Goal: Find contact information: Find contact information

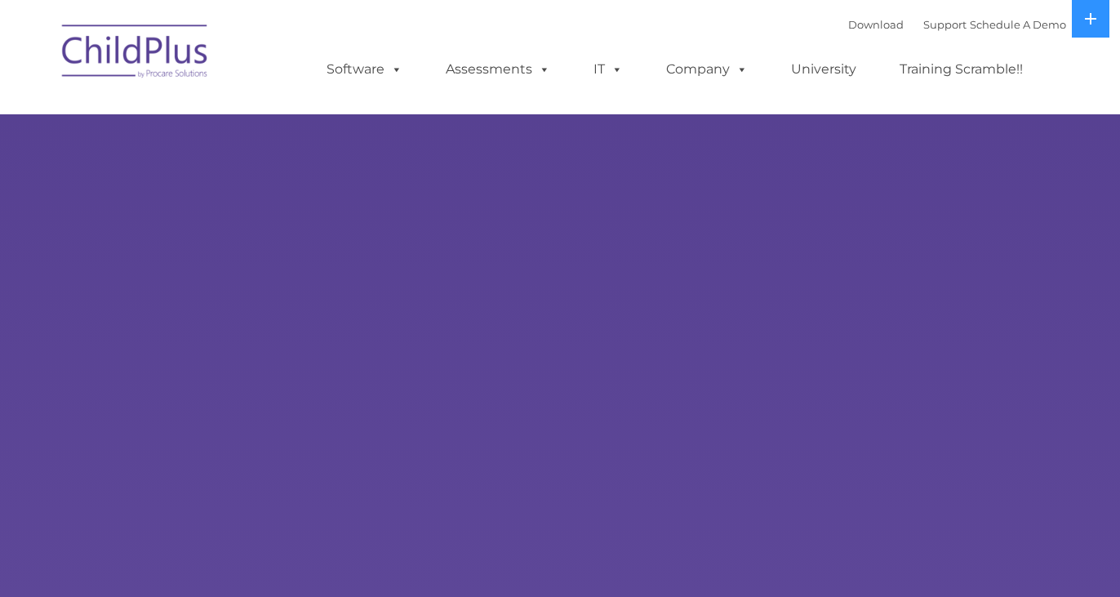
select select "MEDIUM"
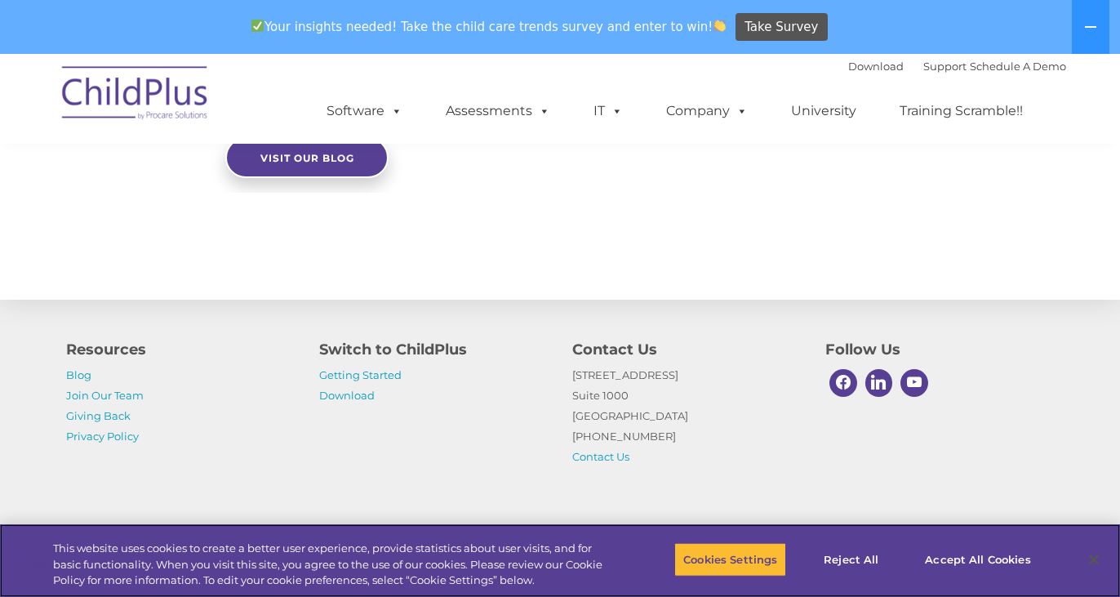
scroll to position [1899, 0]
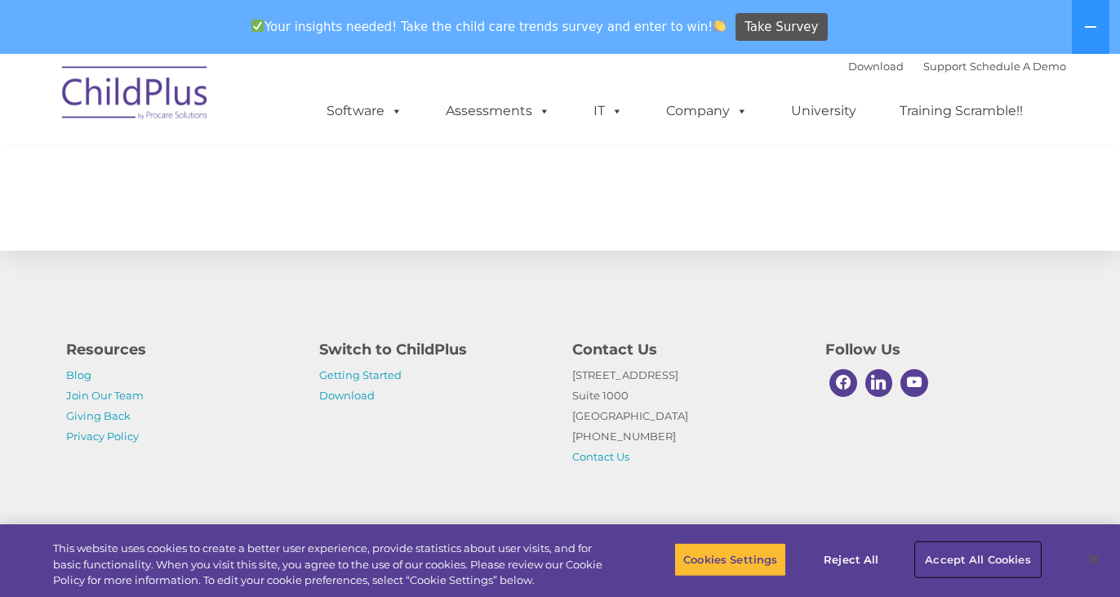
click at [960, 560] on button "Accept All Cookies" at bounding box center [977, 559] width 123 height 34
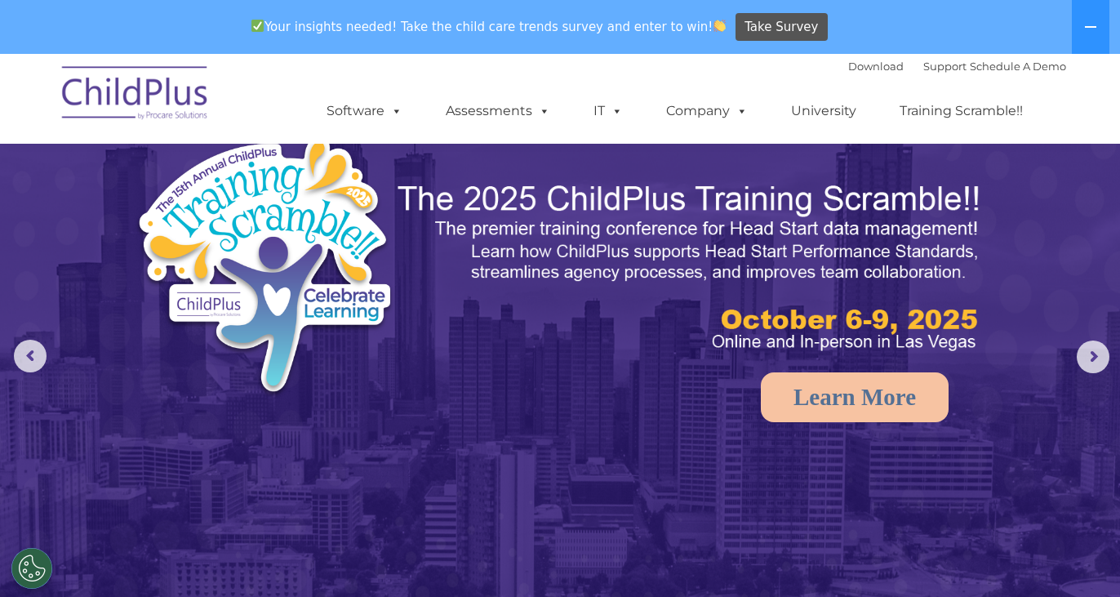
scroll to position [0, 0]
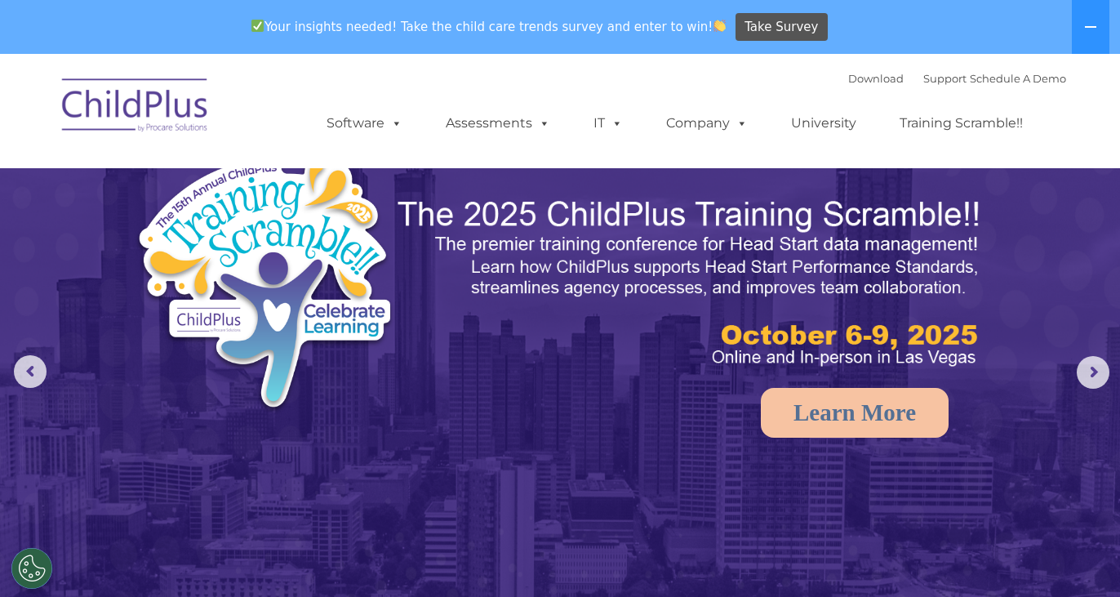
click at [164, 133] on img at bounding box center [135, 108] width 163 height 82
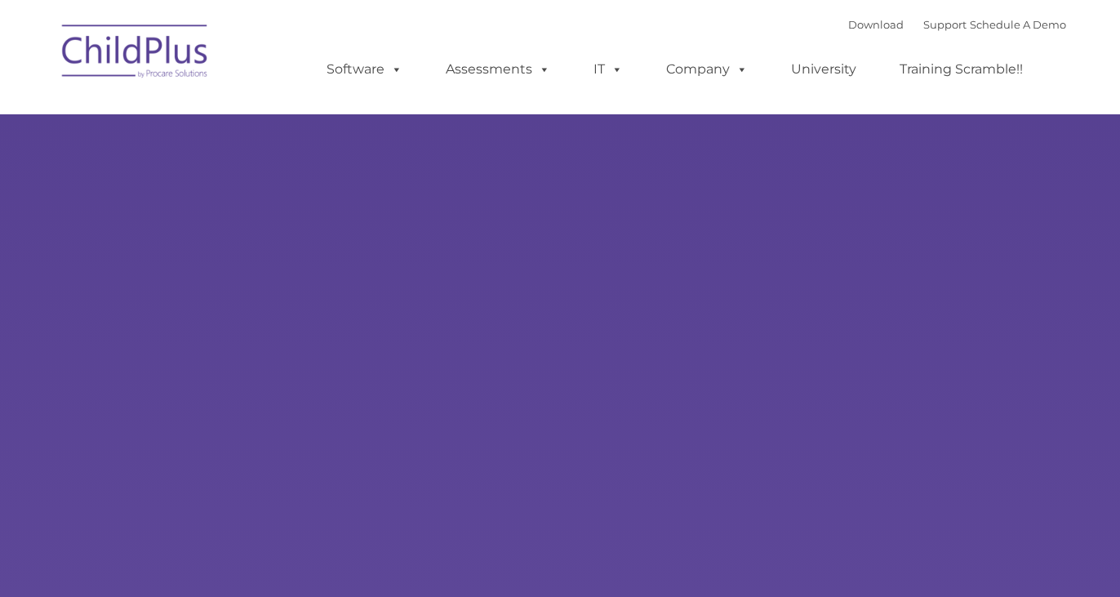
select select "MEDIUM"
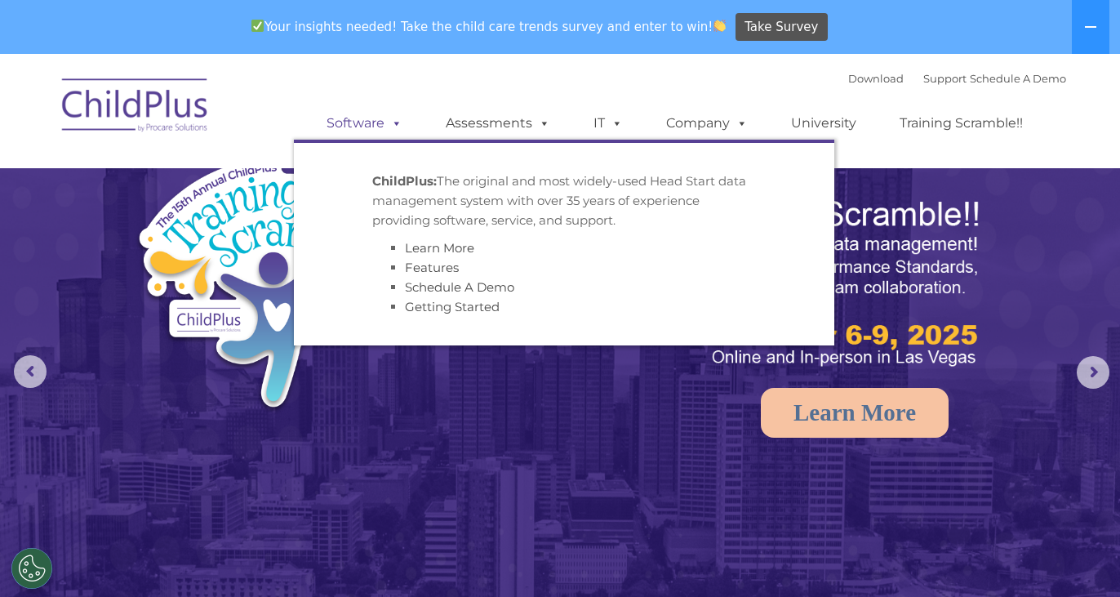
click at [403, 115] on link "Software" at bounding box center [364, 123] width 109 height 33
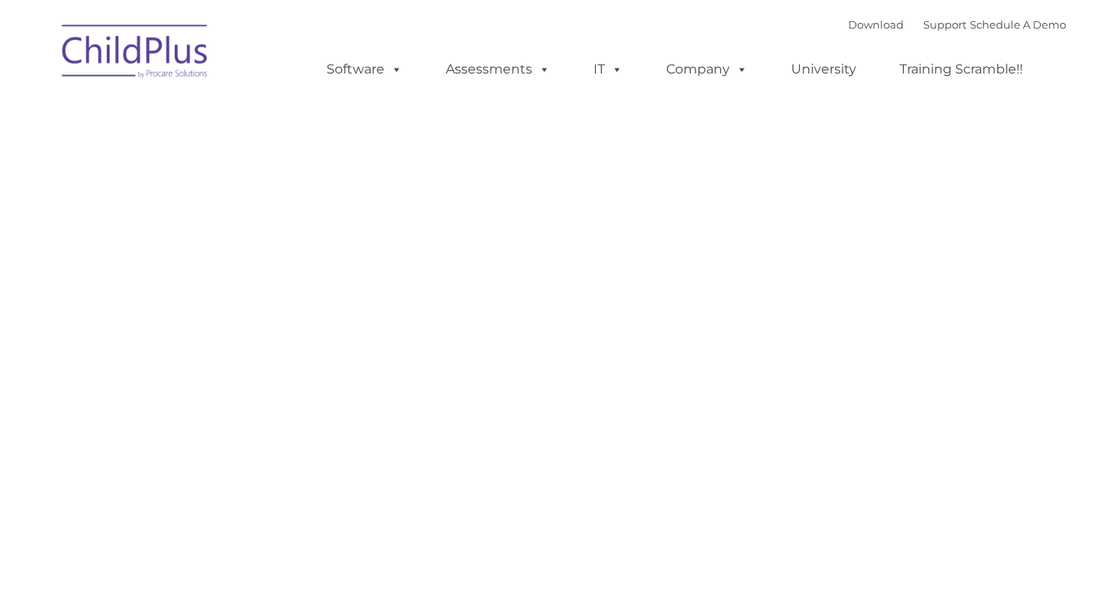
type input ""
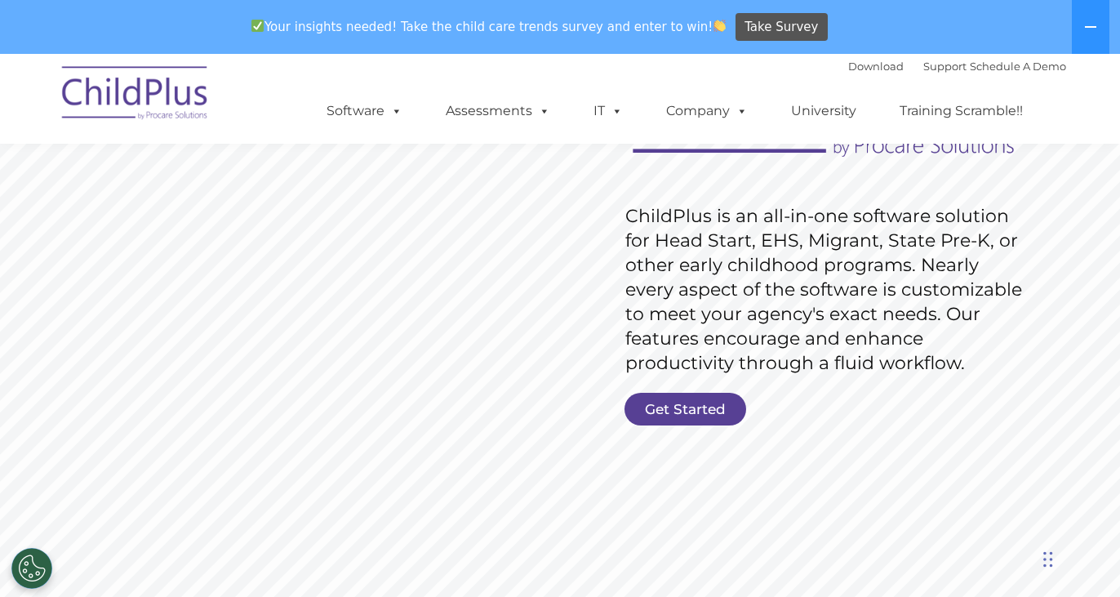
scroll to position [196, 0]
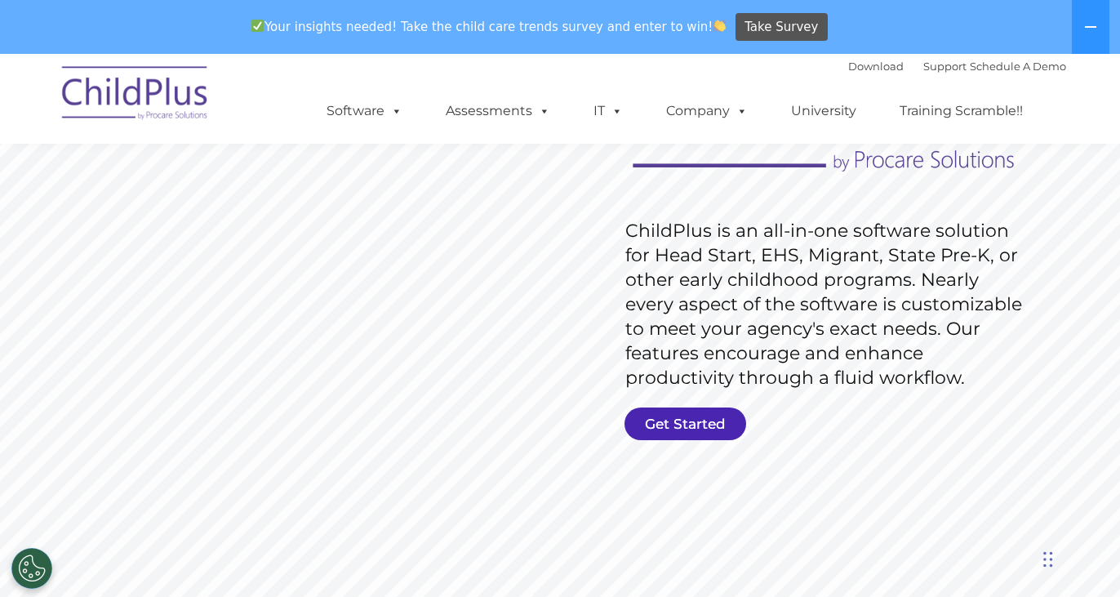
click at [647, 432] on link "Get Started" at bounding box center [686, 423] width 122 height 33
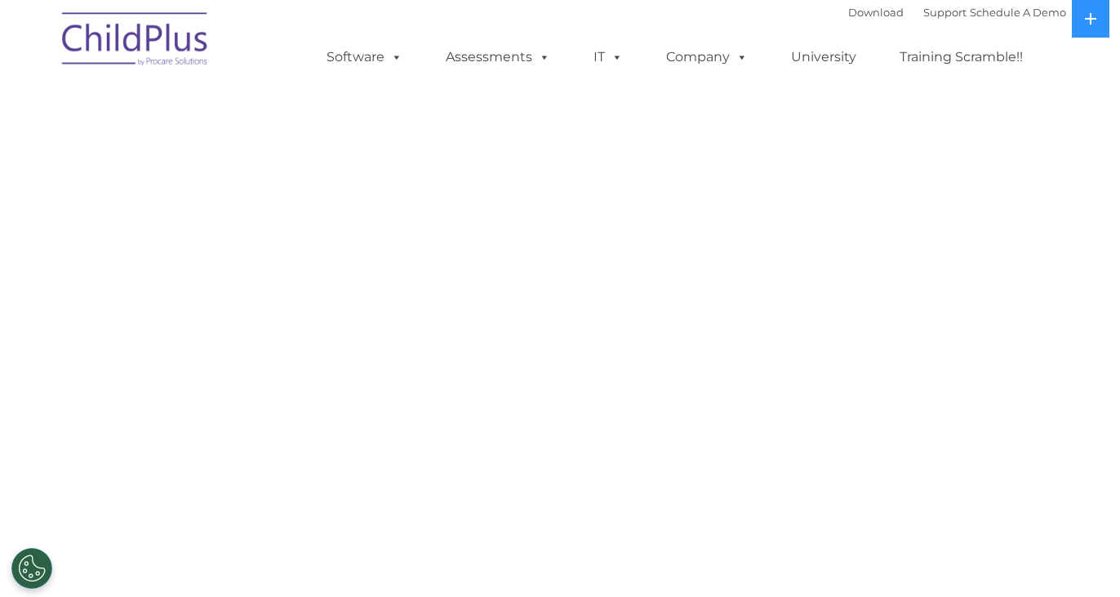
select select "MEDIUM"
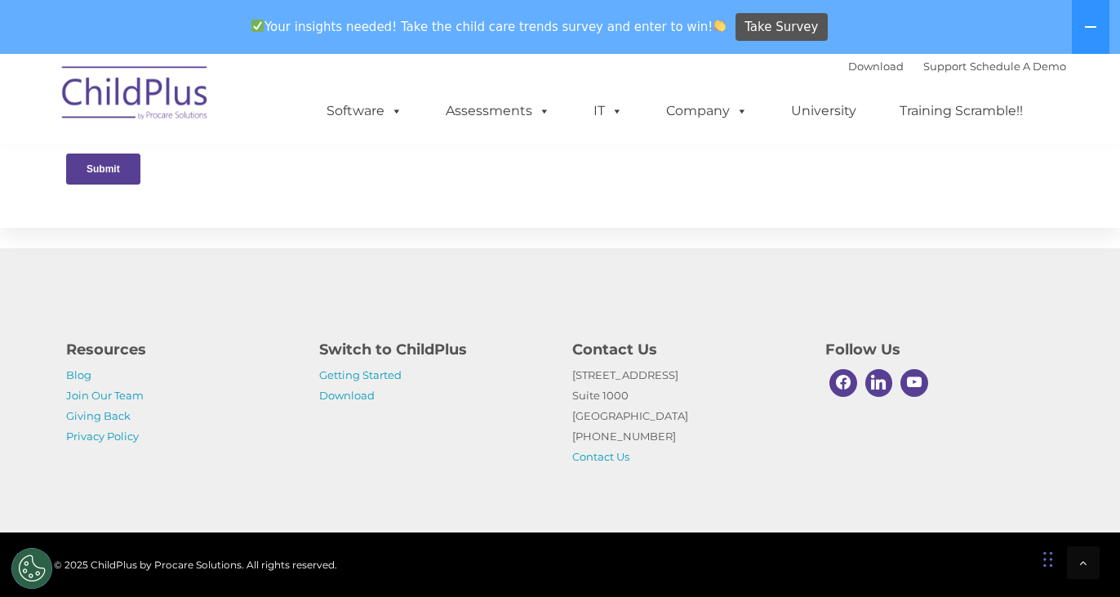
scroll to position [876, 0]
